Goal: Share content

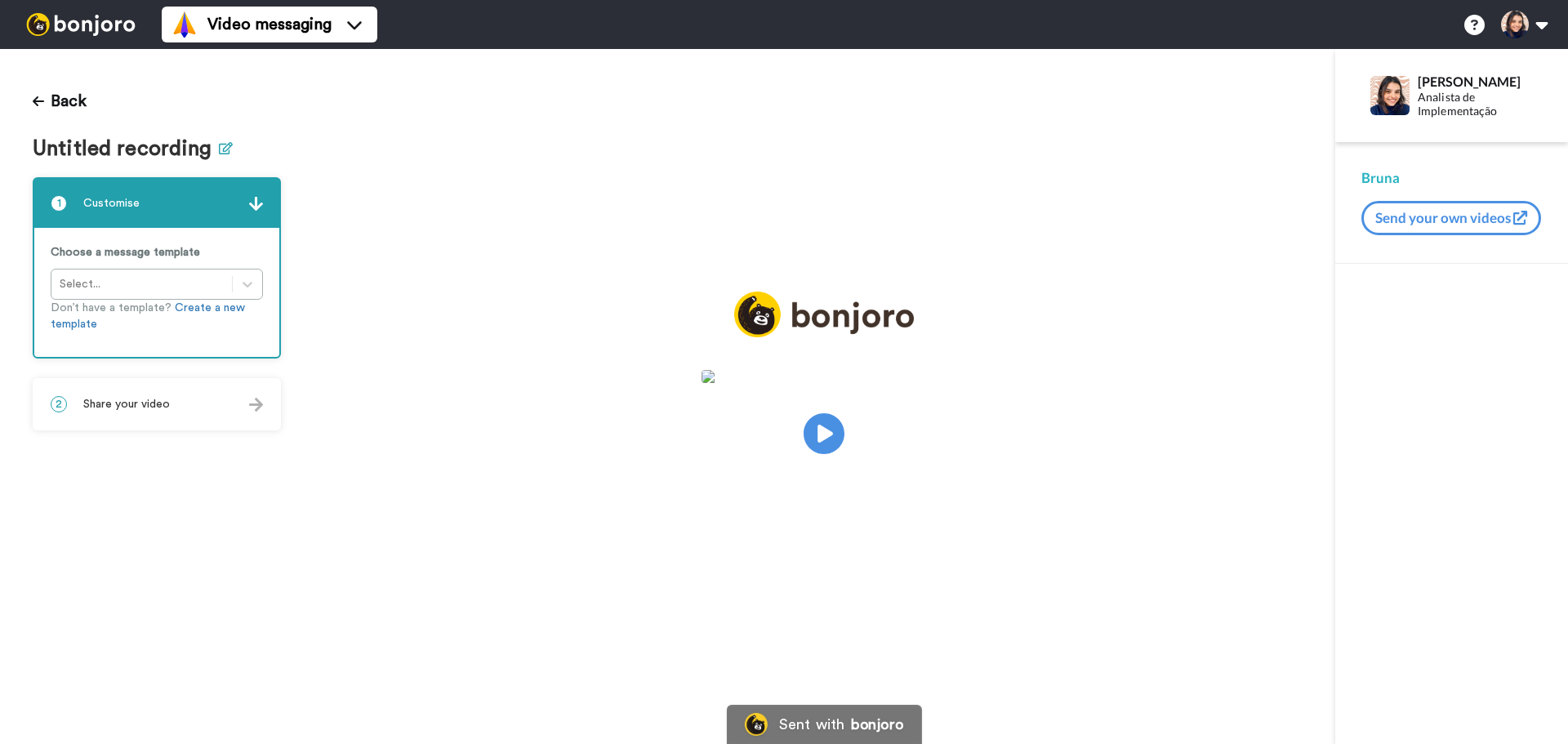
click at [219, 140] on button at bounding box center [226, 148] width 14 height 24
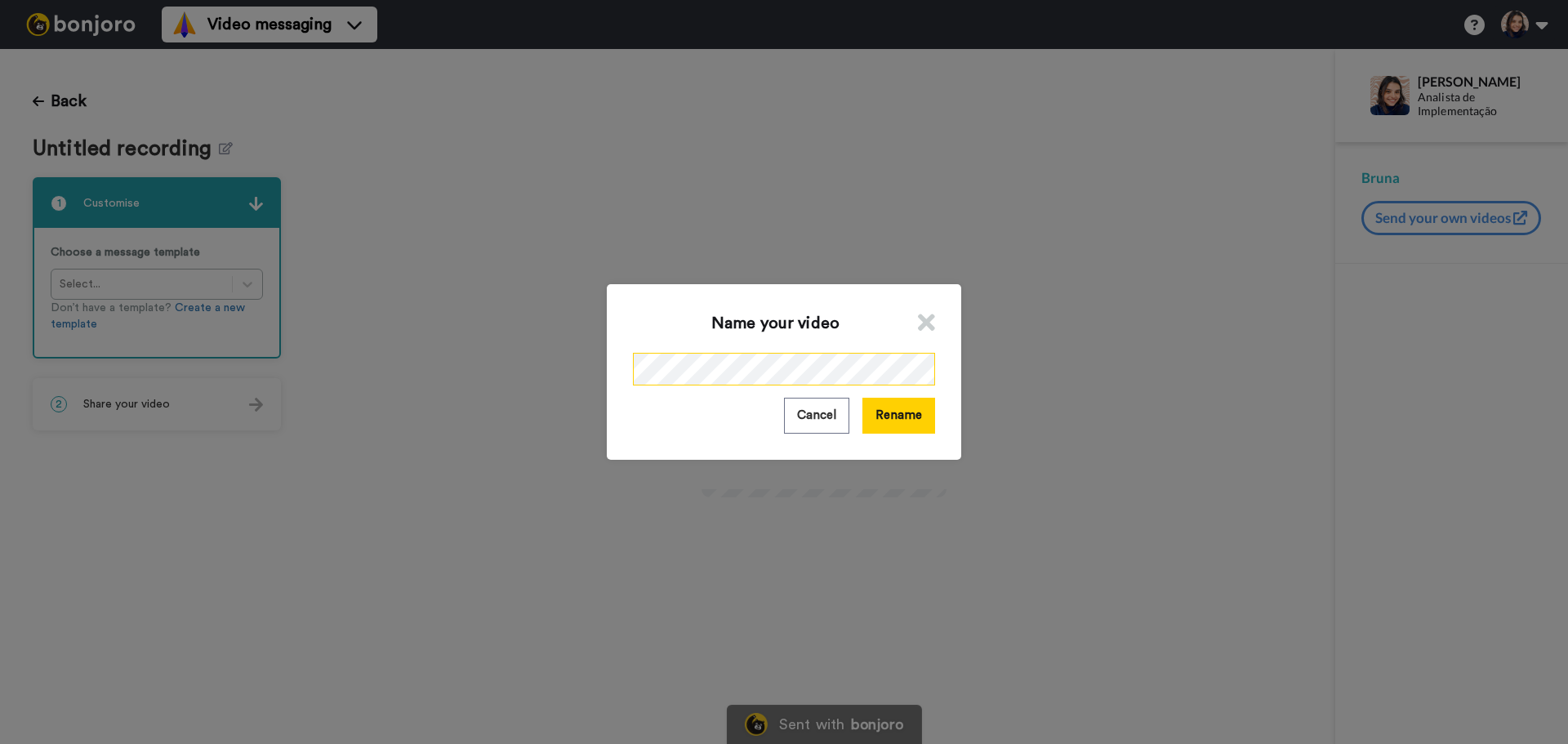
click at [562, 345] on div "Name your video Cancel Rename" at bounding box center [784, 372] width 1568 height 744
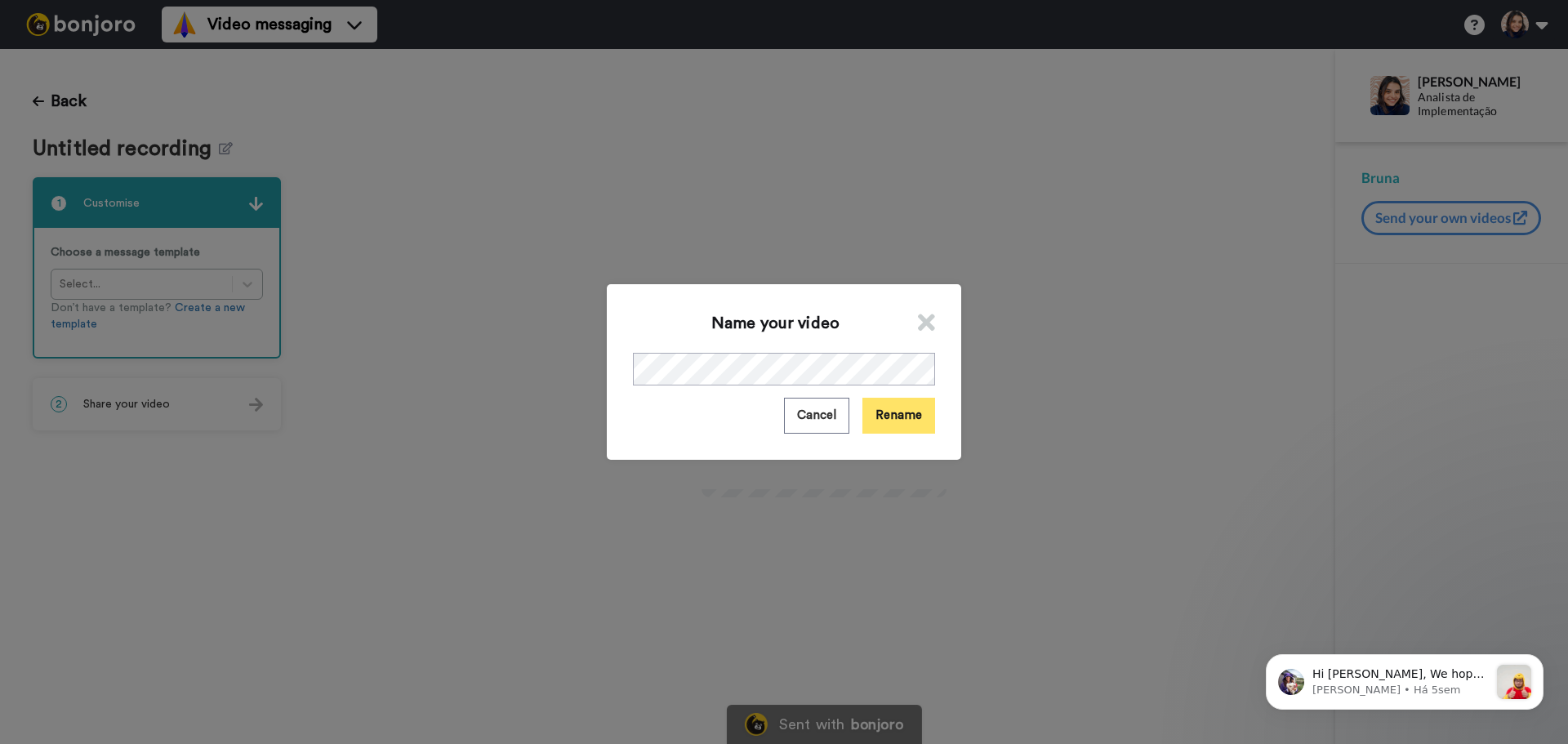
click at [897, 417] on button "Rename" at bounding box center [899, 416] width 72 height 35
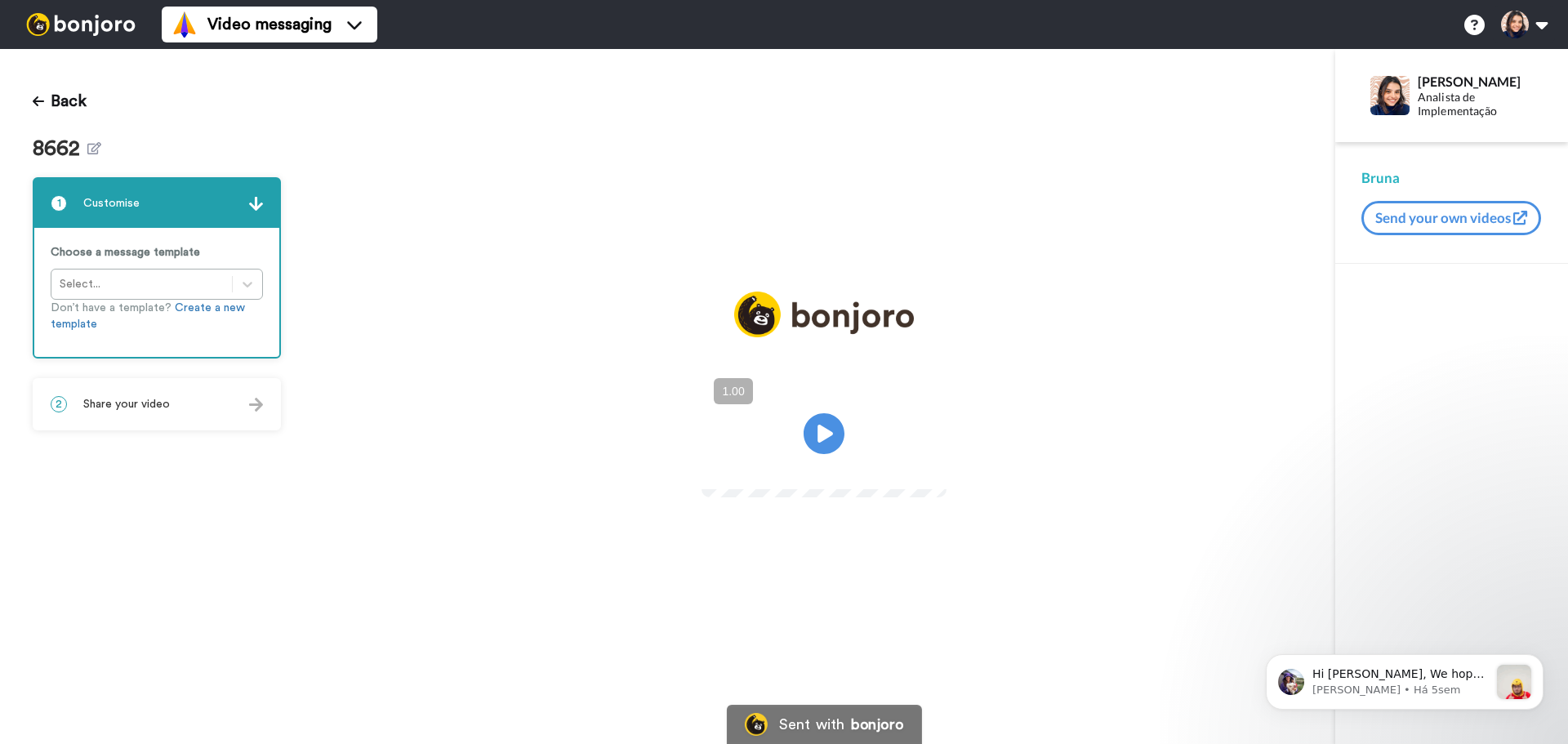
click at [185, 417] on div "2 Share your video" at bounding box center [157, 404] width 245 height 49
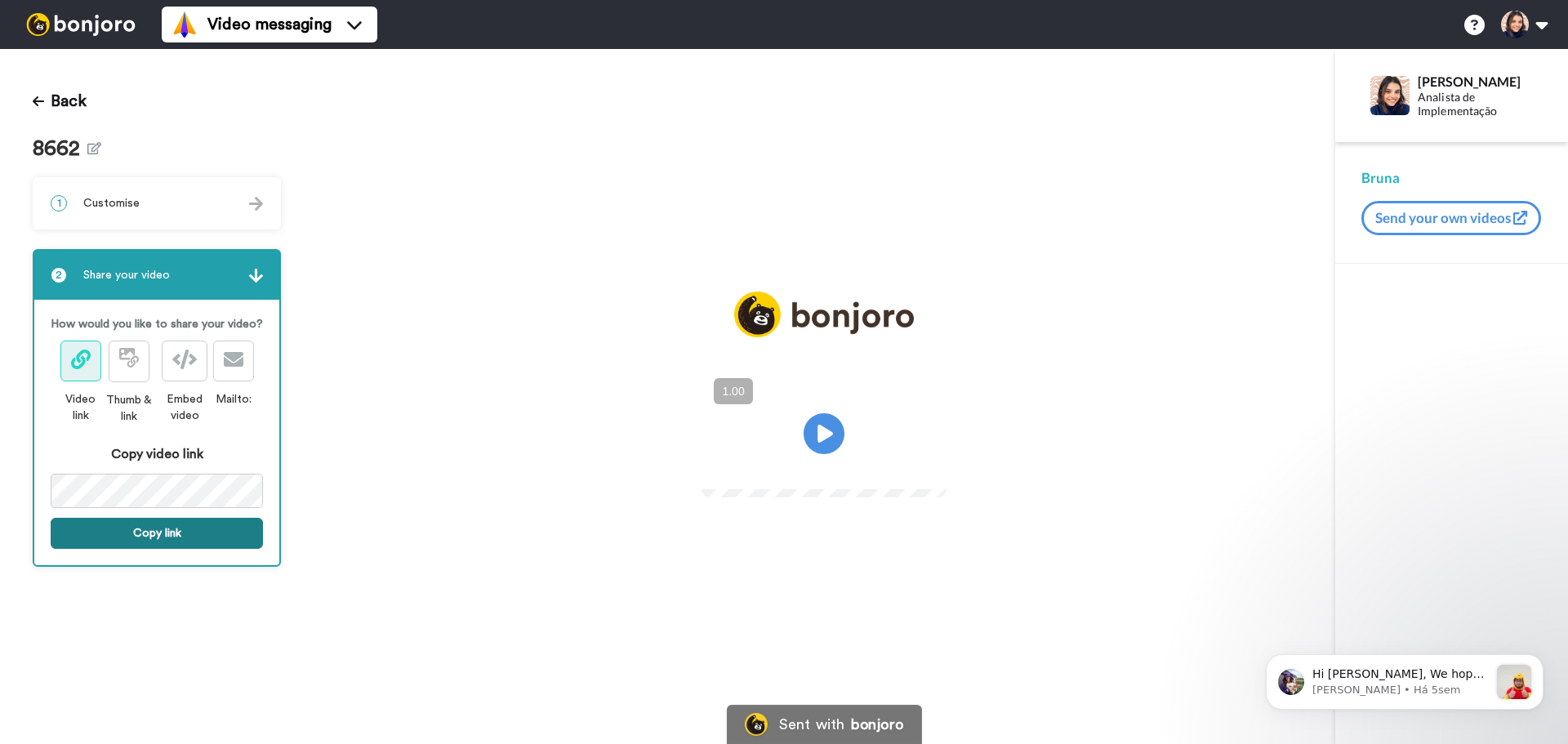
click at [167, 540] on button "Copy link" at bounding box center [156, 533] width 213 height 31
